Goal: Task Accomplishment & Management: Use online tool/utility

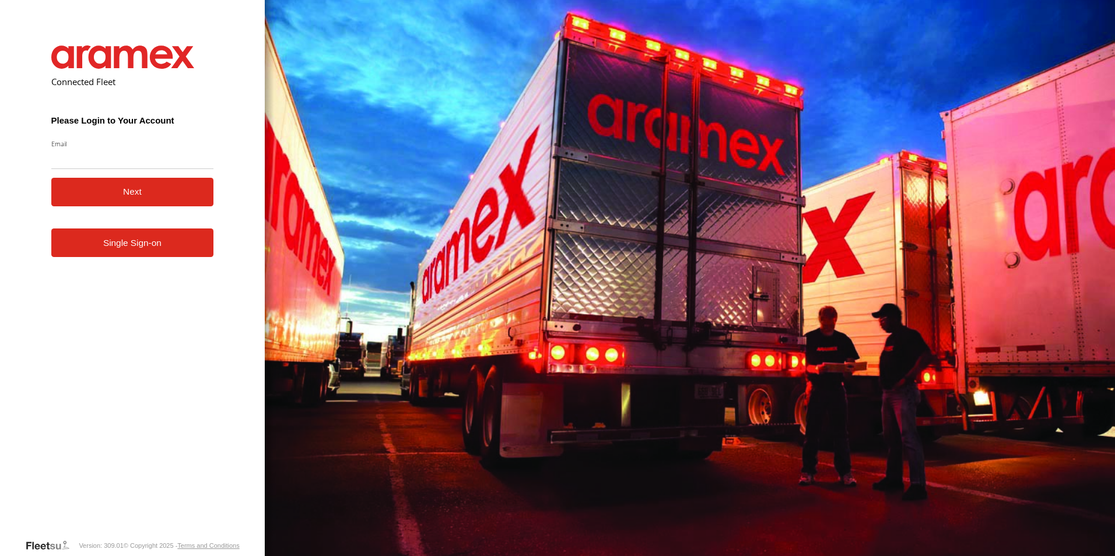
click at [79, 162] on input "Email" at bounding box center [132, 158] width 163 height 21
type input "**********"
click at [110, 203] on button "Next" at bounding box center [132, 192] width 163 height 29
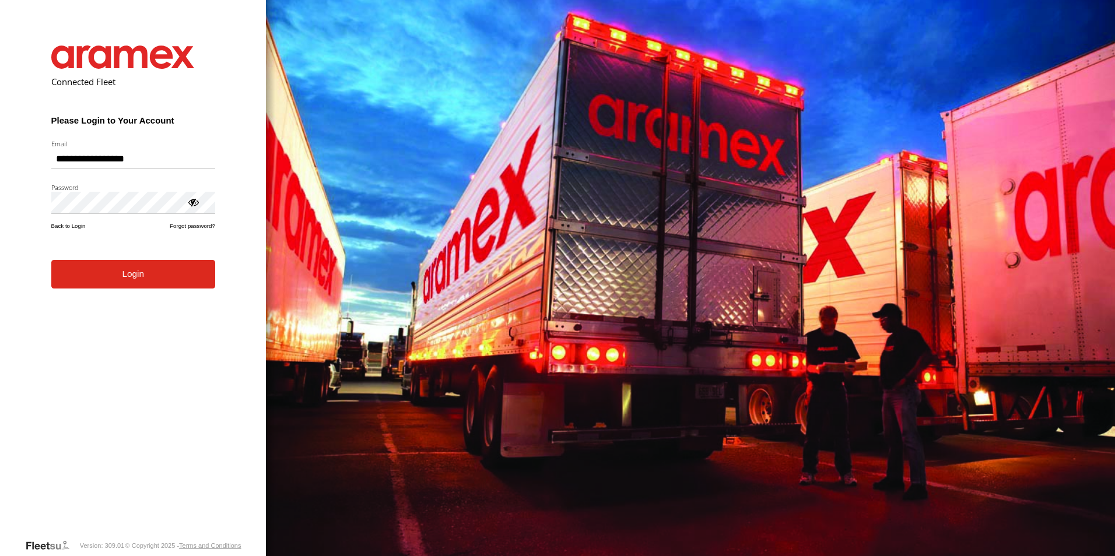
click at [115, 290] on form "**********" at bounding box center [133, 283] width 199 height 511
click at [140, 284] on button "Login" at bounding box center [133, 274] width 164 height 29
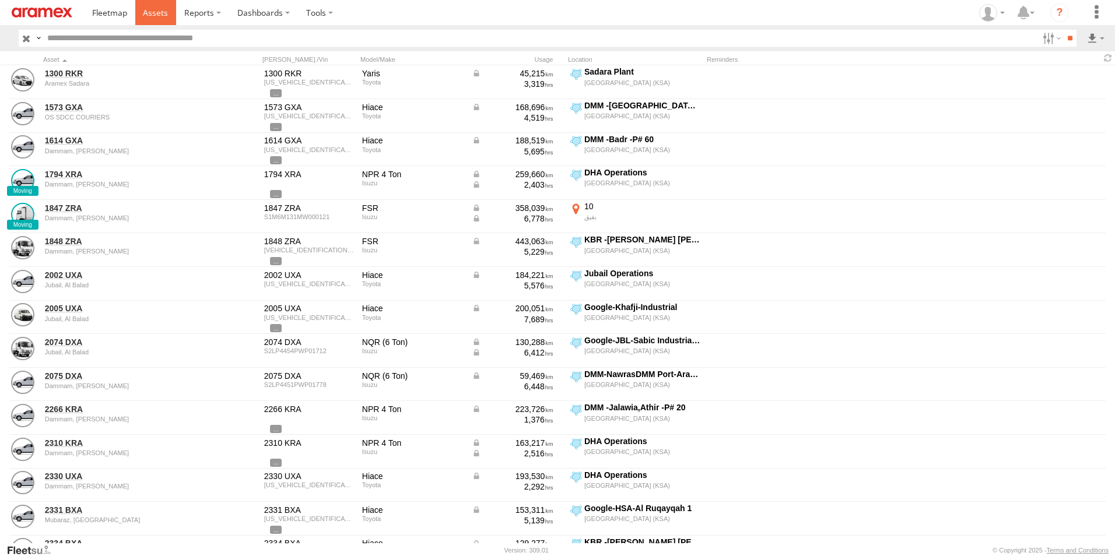
click at [150, 8] on span at bounding box center [155, 12] width 25 height 11
click at [1048, 35] on label at bounding box center [1050, 38] width 25 height 17
click at [0, 0] on span "[GEOGRAPHIC_DATA] (KSA)" at bounding box center [0, 0] width 0 height 0
click at [0, 0] on span "DHA - Dharan" at bounding box center [0, 0] width 0 height 0
click at [0, 0] on span "DHA Logistics" at bounding box center [0, 0] width 0 height 0
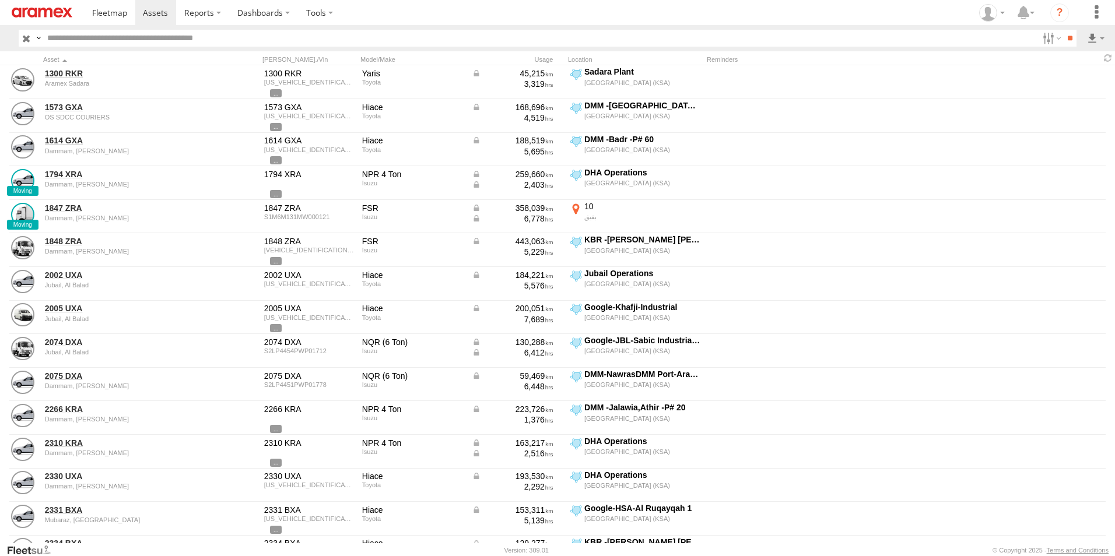
click at [0, 0] on span "Defleeted Vehicles DHA" at bounding box center [0, 0] width 0 height 0
click at [1066, 37] on input "**" at bounding box center [1069, 38] width 13 height 17
click at [1052, 41] on label at bounding box center [1050, 38] width 25 height 17
click at [1065, 36] on input "**" at bounding box center [1069, 38] width 13 height 17
click at [1094, 33] on label at bounding box center [1096, 38] width 20 height 17
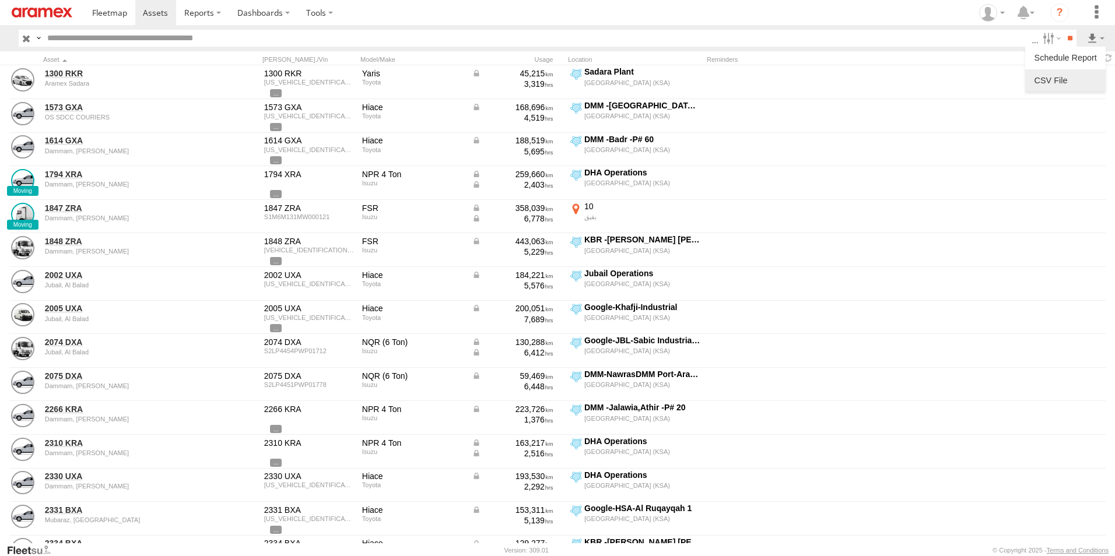
click at [1077, 82] on label at bounding box center [1065, 80] width 71 height 17
click at [0, 0] on label "Asset ID" at bounding box center [0, 0] width 0 height 0
click at [0, 0] on label "Registration" at bounding box center [0, 0] width 0 height 0
click at [0, 0] on label "VIN" at bounding box center [0, 0] width 0 height 0
click at [0, 0] on label "Reminders" at bounding box center [0, 0] width 0 height 0
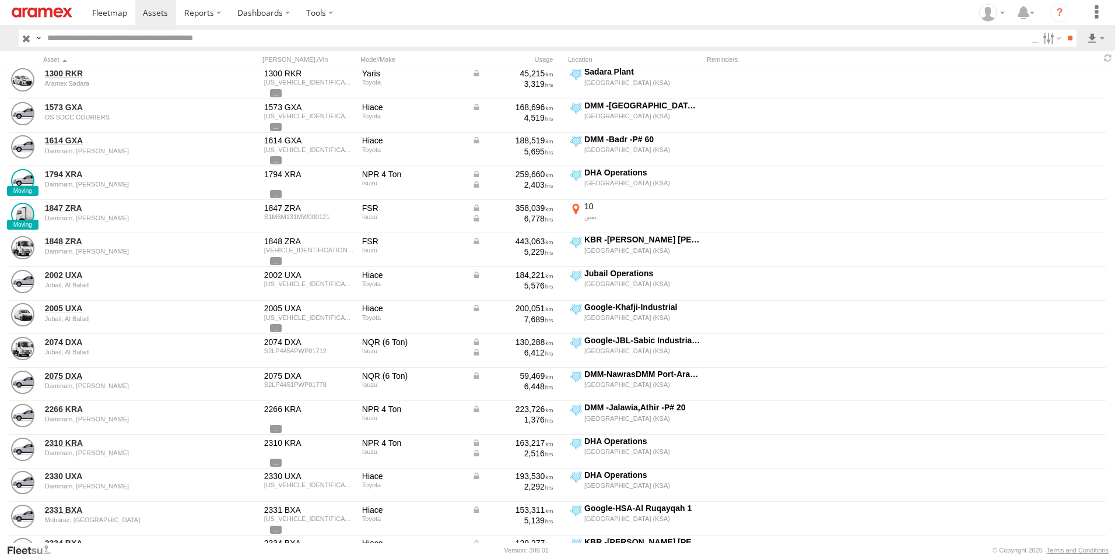
click at [0, 0] on label "Street Number" at bounding box center [0, 0] width 0 height 0
click at [0, 0] on label "Street Name / Fence Name" at bounding box center [0, 0] width 0 height 0
click at [0, 0] on label "Suburb / City" at bounding box center [0, 0] width 0 height 0
click at [0, 0] on label "Postcode / Zipcode" at bounding box center [0, 0] width 0 height 0
click at [0, 0] on label "State" at bounding box center [0, 0] width 0 height 0
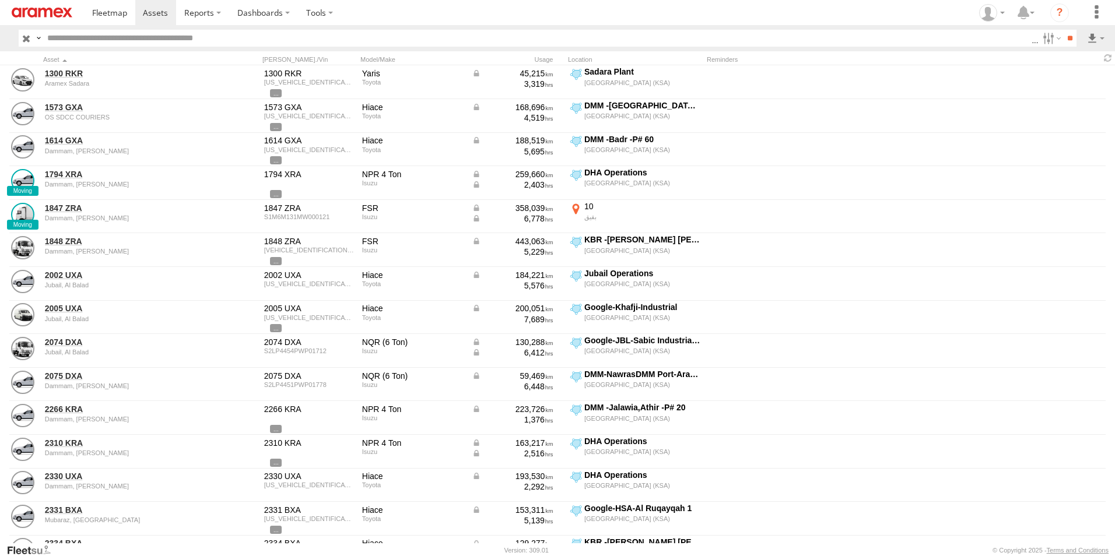
click at [0, 0] on label "Country" at bounding box center [0, 0] width 0 height 0
click at [0, 0] on label "Latitude" at bounding box center [0, 0] width 0 height 0
click at [0, 0] on label "Longitude" at bounding box center [0, 0] width 0 height 0
click at [0, 0] on label "First Name" at bounding box center [0, 0] width 0 height 0
click at [0, 0] on button "Export" at bounding box center [0, 0] width 0 height 0
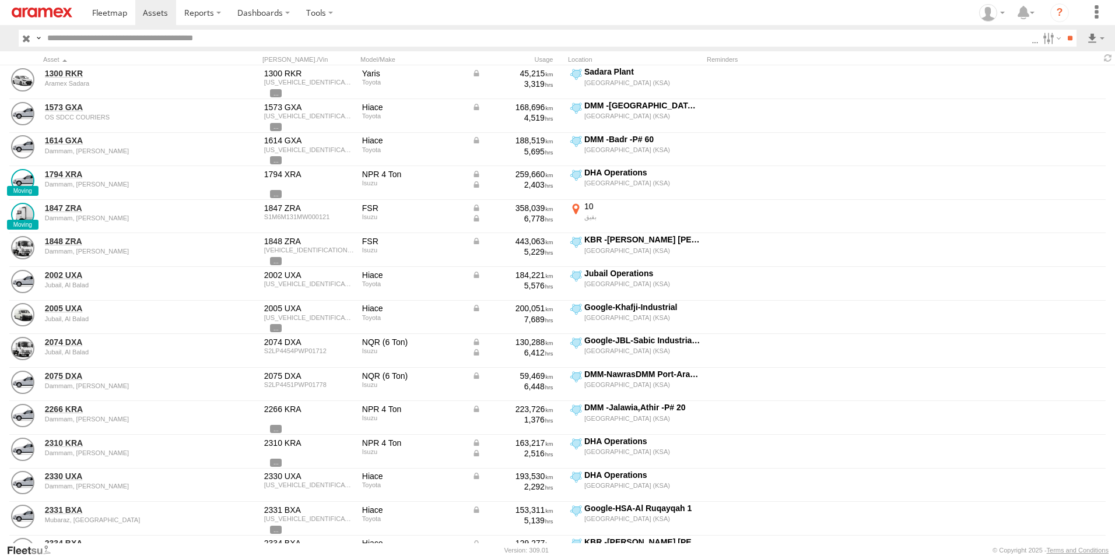
click at [0, 0] on div "CSV Export ×" at bounding box center [0, 0] width 0 height 0
click at [0, 0] on label "×" at bounding box center [0, 0] width 0 height 0
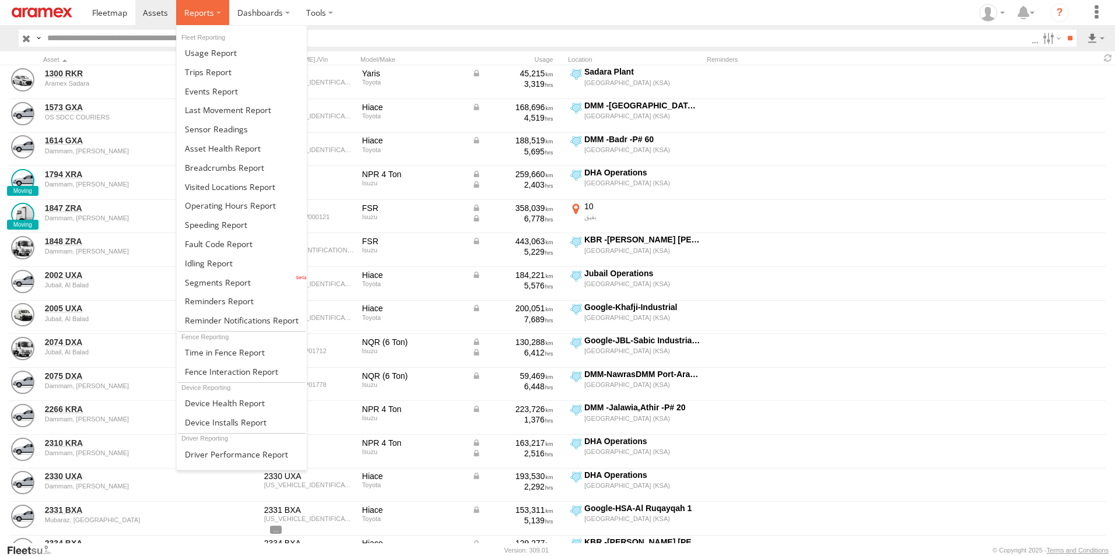
click at [212, 12] on span at bounding box center [199, 12] width 30 height 11
click at [229, 105] on span at bounding box center [228, 109] width 86 height 11
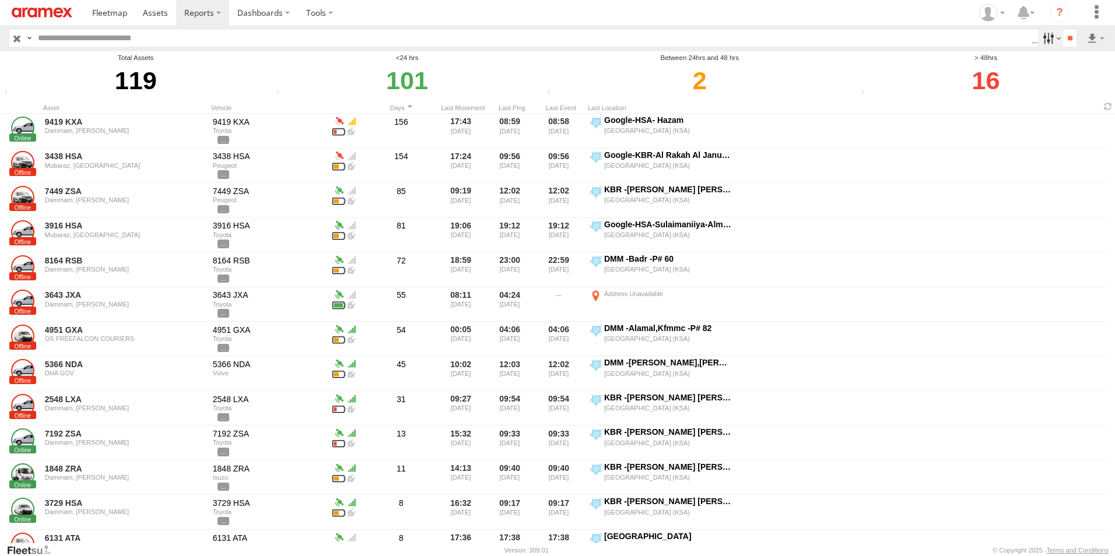
click at [1054, 36] on label at bounding box center [1050, 38] width 25 height 17
click at [1074, 38] on input "**" at bounding box center [1069, 38] width 13 height 17
click at [1093, 33] on label at bounding box center [1096, 38] width 20 height 17
click at [1066, 81] on link at bounding box center [1065, 80] width 71 height 17
